Goal: Find specific page/section: Locate a particular part of the current website

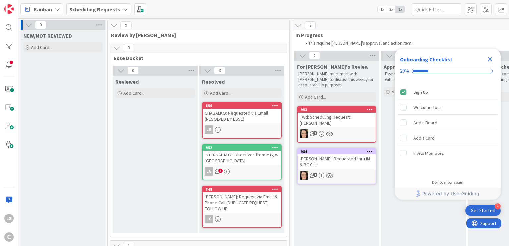
click at [337, 155] on div "R. AMBRIZ: Requested thru IM & BC Call" at bounding box center [337, 161] width 78 height 15
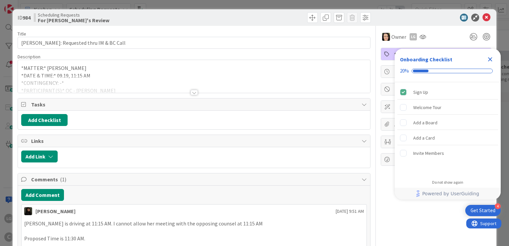
click at [187, 94] on div "Title 38 / 128 R. AMBRIZ: Requested thru IM & BC Call Description *MATTER:* R. …" at bounding box center [194, 236] width 353 height 421
click at [193, 91] on div at bounding box center [194, 92] width 7 height 5
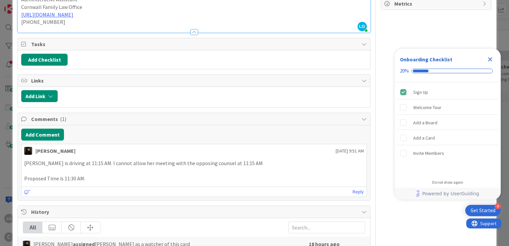
scroll to position [160, 0]
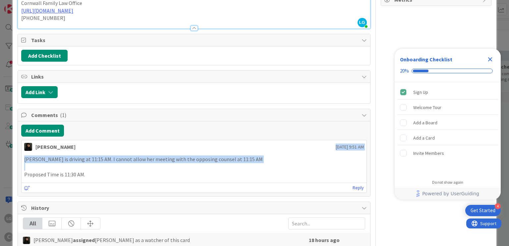
drag, startPoint x: 202, startPoint y: 145, endPoint x: 204, endPoint y: 163, distance: 18.3
click at [204, 163] on div "Esse Soriano September 17 2025 9:51 AM Breanna is driving at 11:15 AM. I cannot…" at bounding box center [193, 166] width 345 height 53
click at [204, 163] on p at bounding box center [193, 167] width 339 height 8
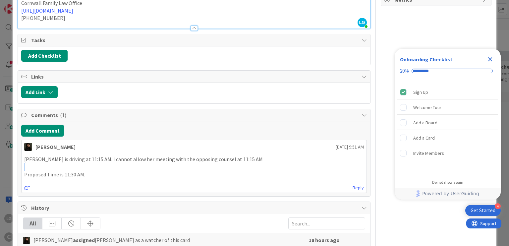
drag, startPoint x: 204, startPoint y: 163, endPoint x: 204, endPoint y: 169, distance: 5.6
click at [204, 169] on div "Breanna is driving at 11:15 AM. I cannot allow her meeting with the opposing co…" at bounding box center [193, 166] width 339 height 23
click at [204, 171] on p "Proposed Time is 11:30 AM." at bounding box center [193, 175] width 339 height 8
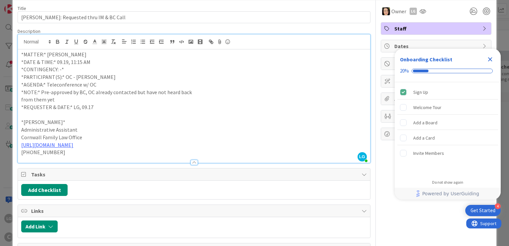
scroll to position [0, 0]
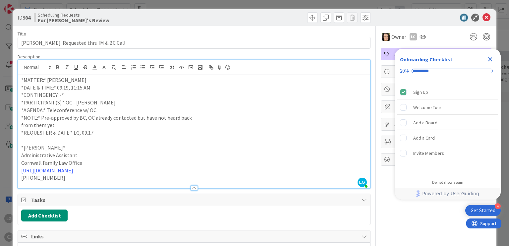
click at [483, 11] on div "ID 984 Scheduling Requests For Breanna's Review" at bounding box center [255, 17] width 484 height 17
click at [483, 17] on icon at bounding box center [487, 18] width 8 height 8
